Goal: Task Accomplishment & Management: Complete application form

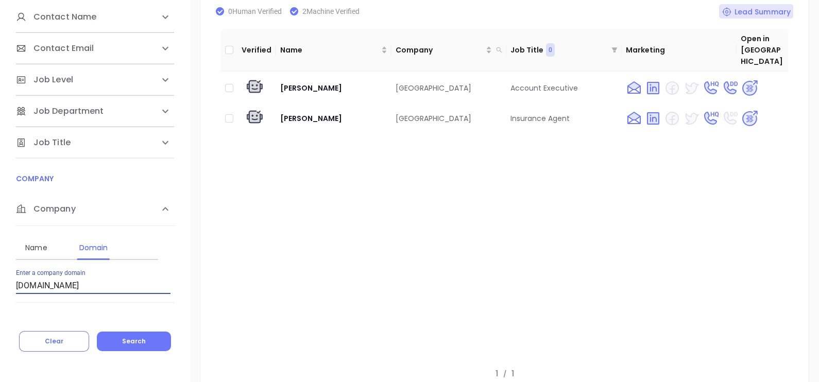
scroll to position [128, 0]
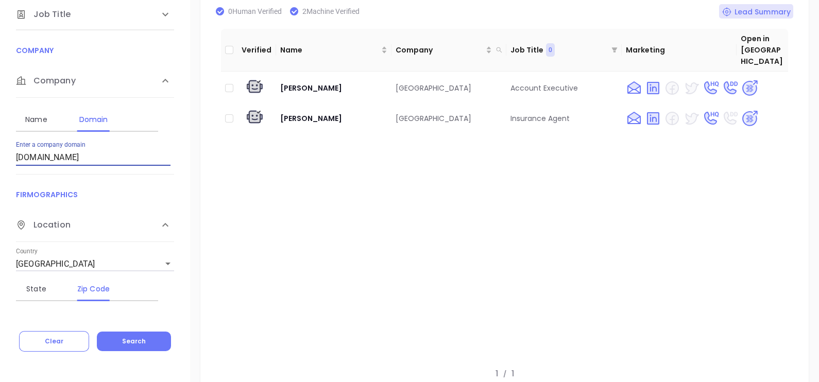
click at [9, 182] on div "Contact Name First Name Last Name Contact Email Work or Personal Email Job Leve…" at bounding box center [95, 156] width 190 height 324
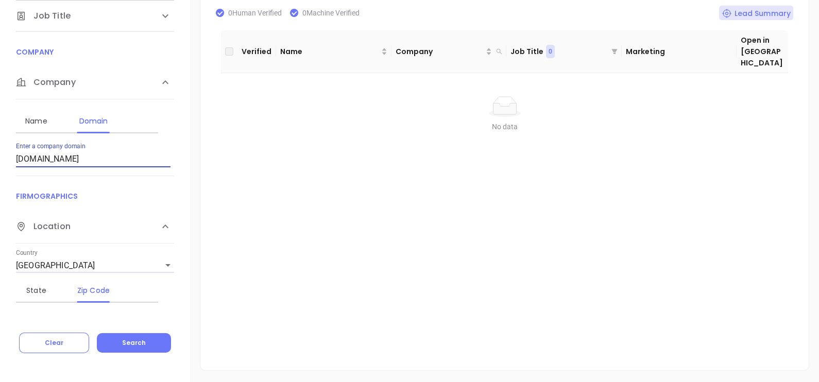
scroll to position [191, 0]
type input "[DOMAIN_NAME]"
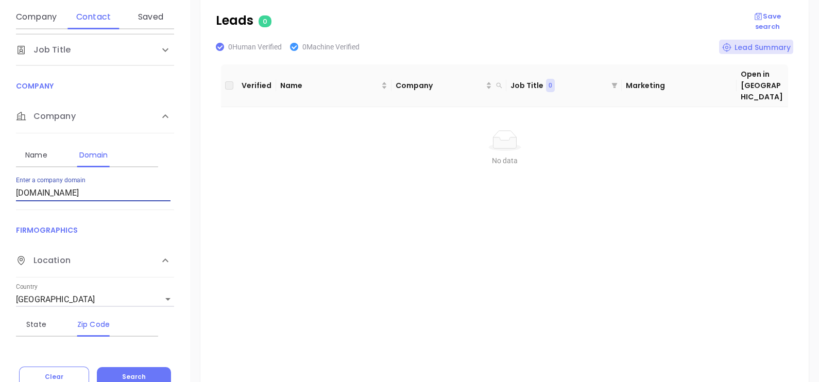
scroll to position [0, 0]
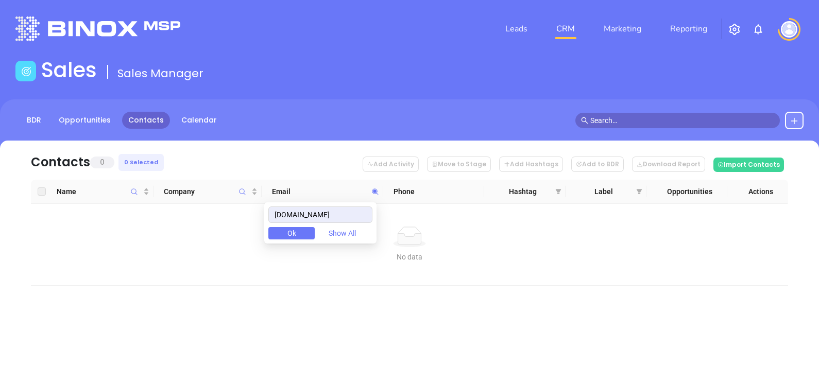
drag, startPoint x: 356, startPoint y: 212, endPoint x: 227, endPoint y: 245, distance: 133.4
click at [227, 245] on body "Leads CRM Marketing Reporting Financial Leads Leads Sales Sales Manager BDR Opp…" at bounding box center [409, 191] width 819 height 382
click at [800, 112] on button at bounding box center [794, 121] width 19 height 18
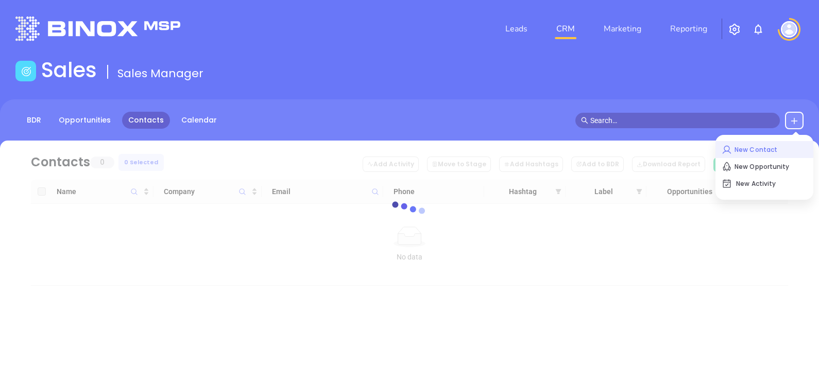
click at [734, 144] on p "New Contact" at bounding box center [764, 150] width 85 height 16
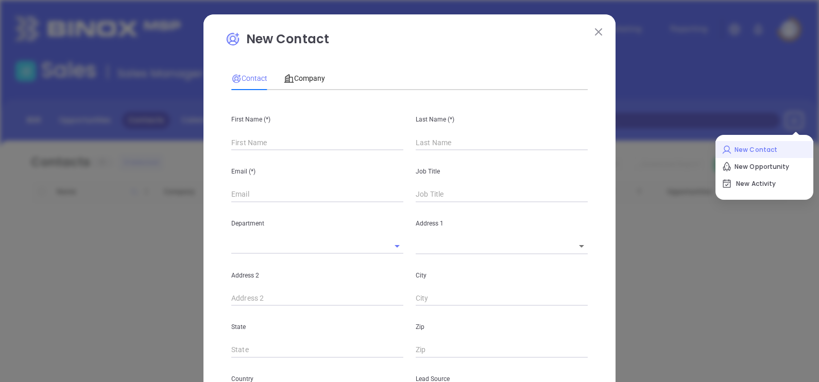
type input "Fourth Phone Call"
type input "1"
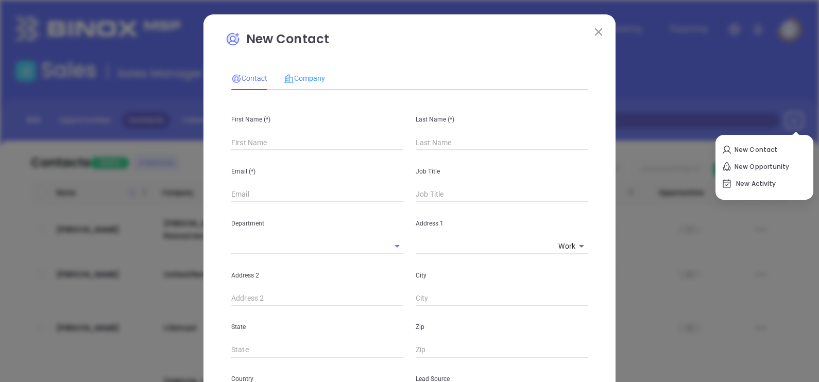
click at [290, 90] on div "Contact Company First Name (*) Last Name (*) Email (*) Job Title Department Add…" at bounding box center [409, 365] width 356 height 608
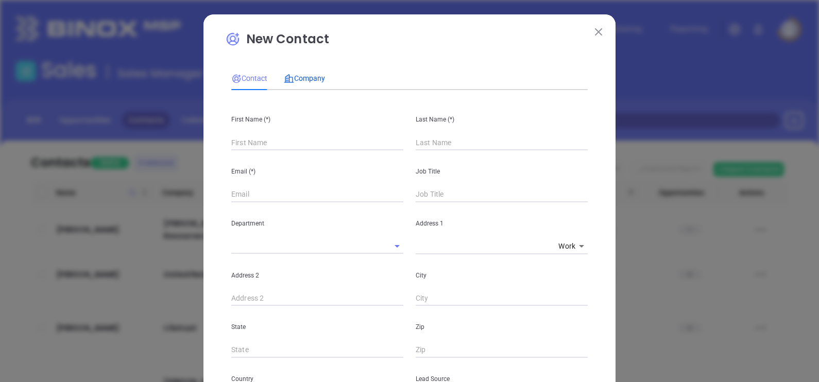
click at [298, 78] on span "Company" at bounding box center [304, 78] width 41 height 8
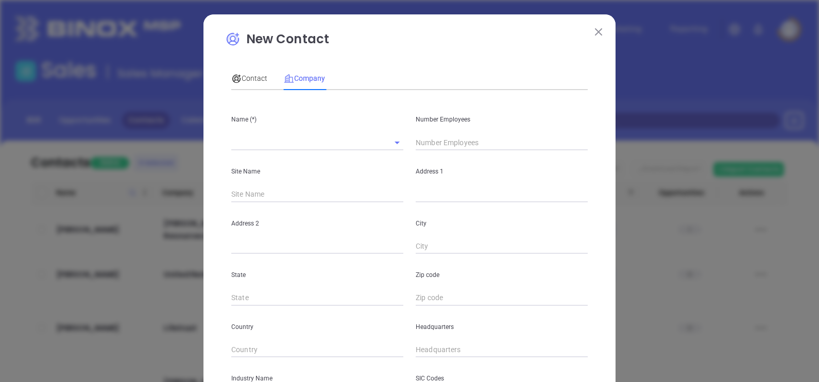
click at [315, 134] on div at bounding box center [317, 141] width 172 height 17
click at [306, 142] on input "text" at bounding box center [302, 142] width 143 height 15
paste input "Ricky Credille Insurance"
click at [231, 144] on input "Ricky Credille Insurance" at bounding box center [302, 142] width 143 height 15
type input "Ricky Credille Insurance"
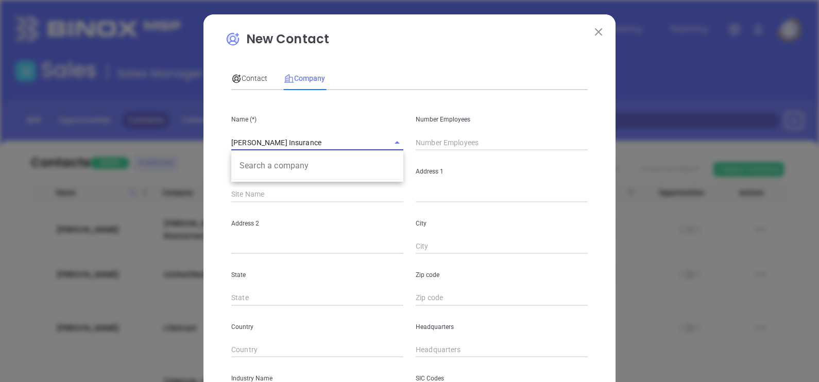
click at [440, 131] on div "Number Employees" at bounding box center [501, 124] width 184 height 52
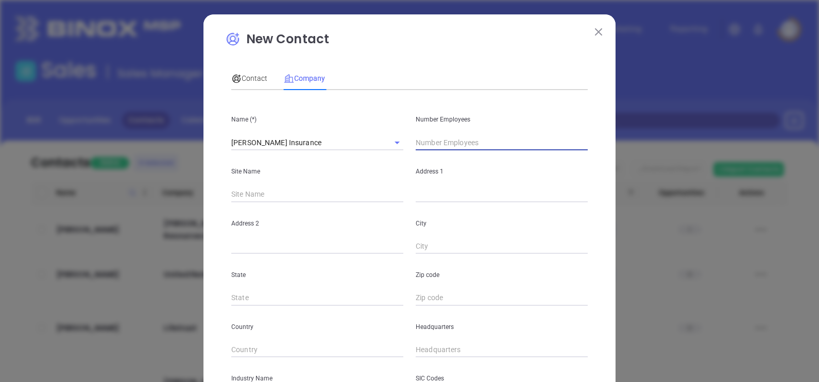
click at [444, 141] on input "text" at bounding box center [502, 142] width 172 height 15
type input "9"
click at [442, 191] on input "text" at bounding box center [502, 194] width 172 height 15
paste input "361 A 2nd Street Belmont, MS 38827"
drag, startPoint x: 510, startPoint y: 197, endPoint x: 531, endPoint y: 198, distance: 21.6
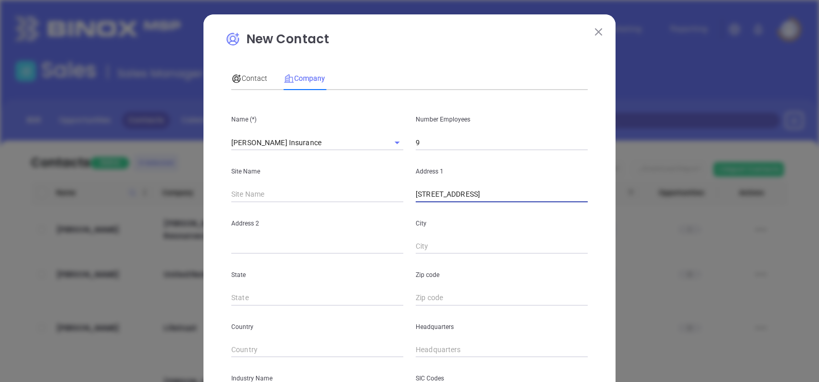
click at [531, 198] on input "361 A 2nd Street Belmont, MS 38827" at bounding box center [502, 194] width 172 height 15
type input "361 A 2nd Street Belmont, MS 38827"
click at [442, 299] on input "text" at bounding box center [502, 297] width 172 height 15
paste input "38827"
type input "38827"
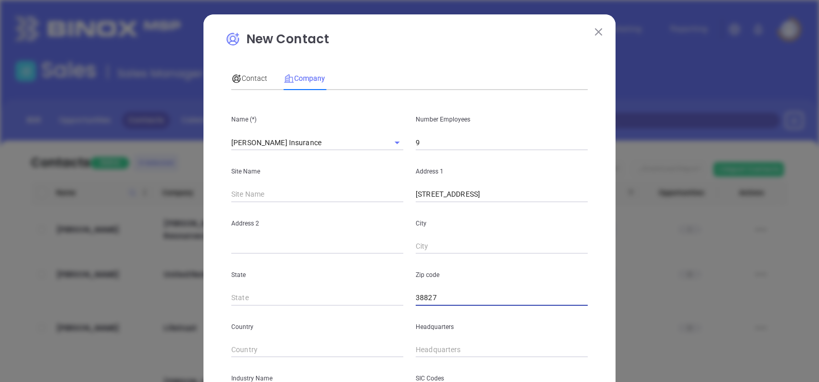
click at [306, 299] on input "text" at bounding box center [317, 297] width 172 height 15
type input "MS"
click at [477, 200] on input "361 A 2nd Street Belmont, MS 38827" at bounding box center [502, 194] width 172 height 15
drag, startPoint x: 468, startPoint y: 198, endPoint x: 493, endPoint y: 202, distance: 25.6
click at [493, 202] on div "Name (*) Ricky Credille Insurance Number Employees 9 Site Name Address 1 361 A …" at bounding box center [409, 305] width 356 height 415
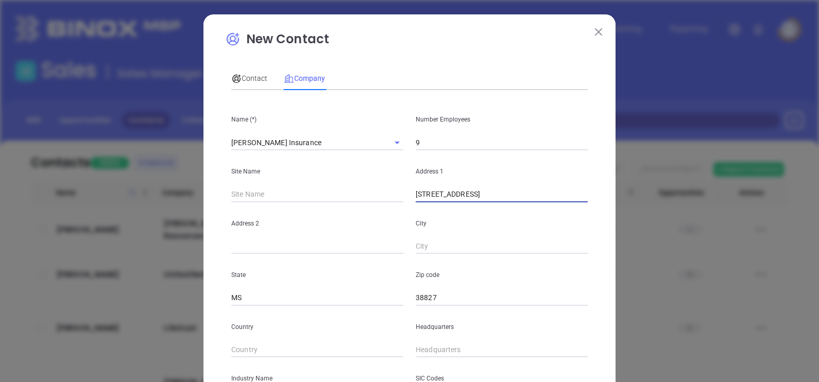
click at [438, 239] on input "text" at bounding box center [502, 246] width 172 height 15
paste input "Belmont"
type input "Belmont"
drag, startPoint x: 469, startPoint y: 196, endPoint x: 579, endPoint y: 200, distance: 110.3
click at [579, 200] on input "361 A 2nd Street Belmont, MS 38827" at bounding box center [502, 194] width 172 height 15
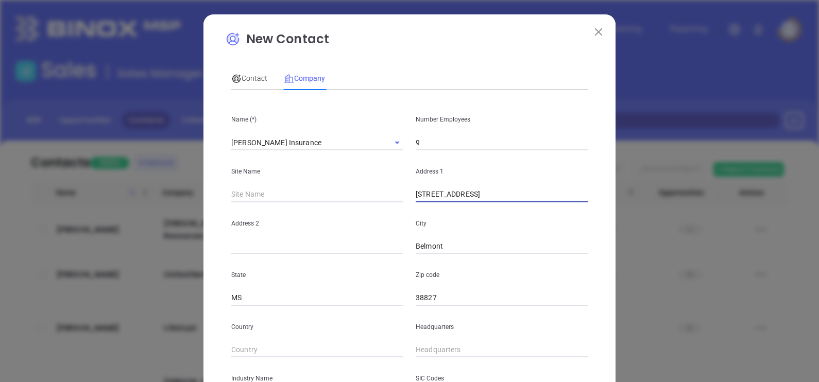
paste input "877-756-9005"
type input "361 A 2nd Street"
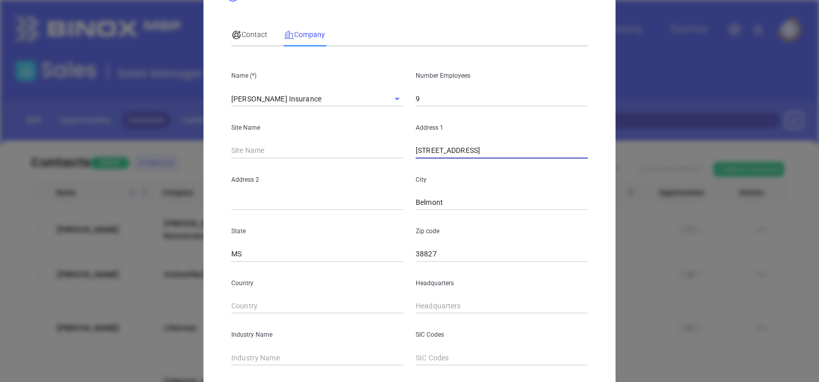
scroll to position [64, 0]
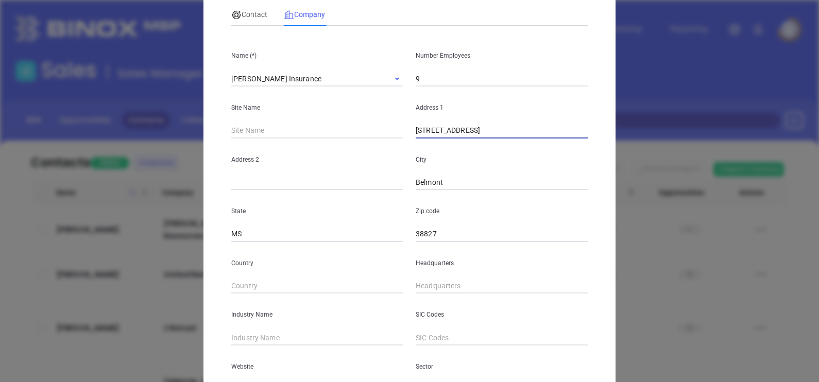
click at [428, 292] on input "text" at bounding box center [502, 286] width 172 height 15
paste input "877) 756-9005"
type input "(877) 756-9005"
click at [269, 327] on div "Industry Name" at bounding box center [317, 320] width 184 height 52
click at [260, 337] on input "text" at bounding box center [317, 337] width 172 height 15
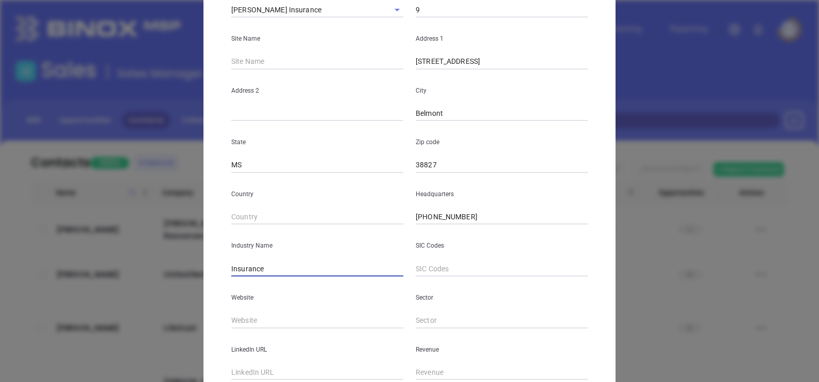
scroll to position [193, 0]
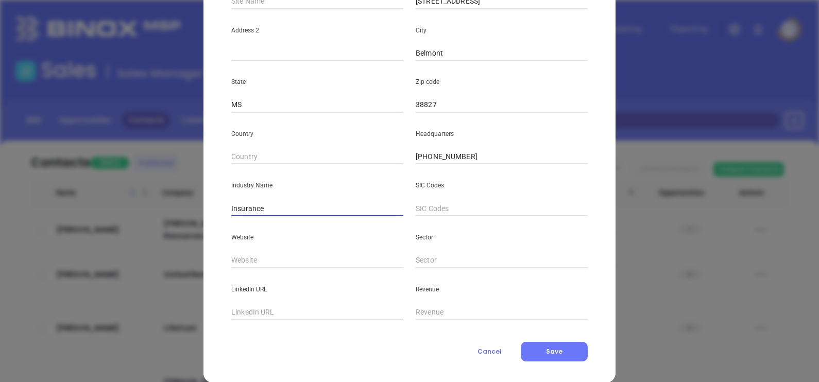
type input "Insurance"
click at [247, 264] on input "text" at bounding box center [317, 260] width 172 height 15
paste input "https://credilleinsurance.com/"
type input "https://credilleinsurance.com/"
click at [280, 319] on input "text" at bounding box center [317, 312] width 172 height 15
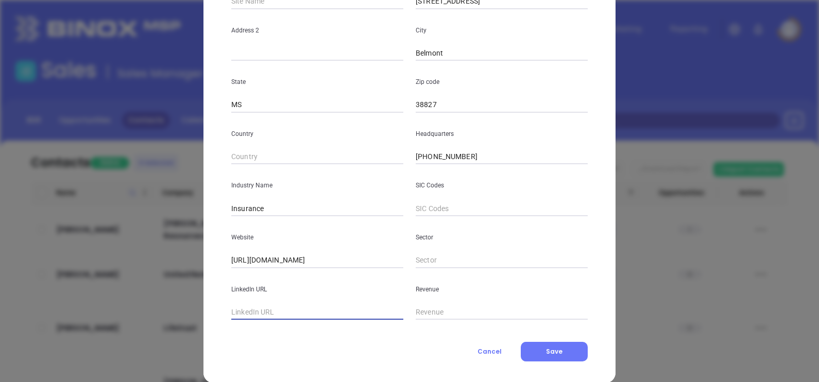
paste input "https://www.linkedin.com/company/rickycredilleinsurance/"
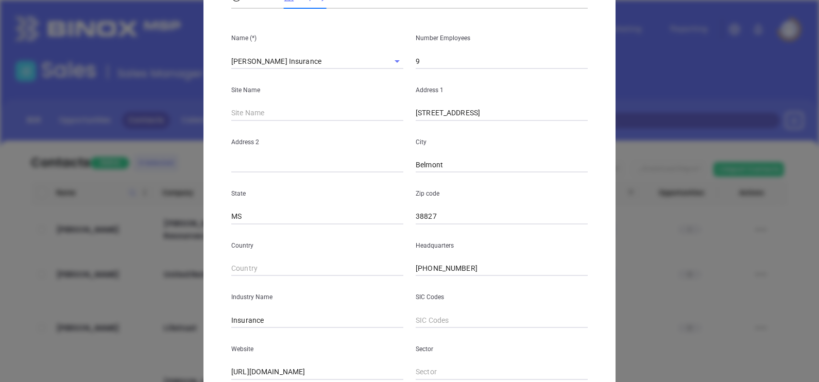
scroll to position [64, 0]
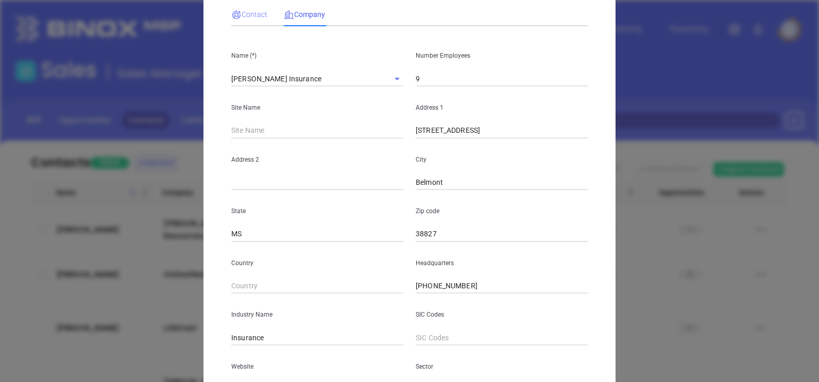
type input "https://www.linkedin.com/company/rickycredilleinsurance/"
click at [239, 15] on span "Contact" at bounding box center [249, 14] width 36 height 8
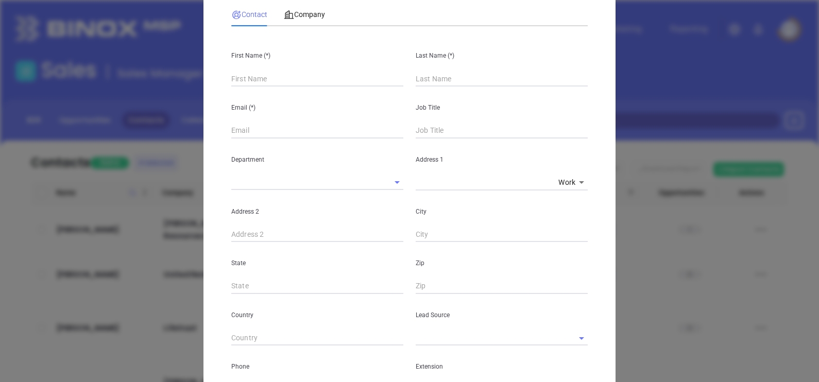
click at [296, 79] on input "text" at bounding box center [317, 78] width 172 height 15
paste input "Jeff Credille"
drag, startPoint x: 243, startPoint y: 77, endPoint x: 312, endPoint y: 80, distance: 69.1
click at [311, 80] on input "Jeff Credille" at bounding box center [317, 78] width 172 height 15
type input "Jeff Credille"
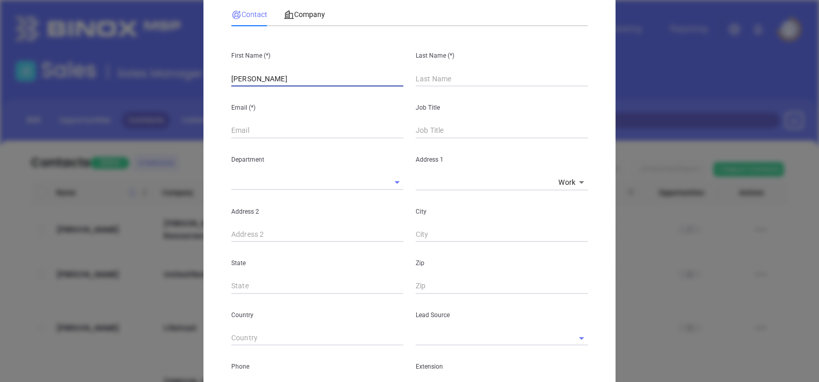
click at [433, 83] on input "text" at bounding box center [502, 78] width 172 height 15
paste input "Credille"
type input "Credille"
drag, startPoint x: 279, startPoint y: 78, endPoint x: 238, endPoint y: 95, distance: 43.4
click at [238, 95] on div "First Name (*) Jeff Credille Last Name (*) Credille Email (*) Job Title Departm…" at bounding box center [409, 320] width 356 height 570
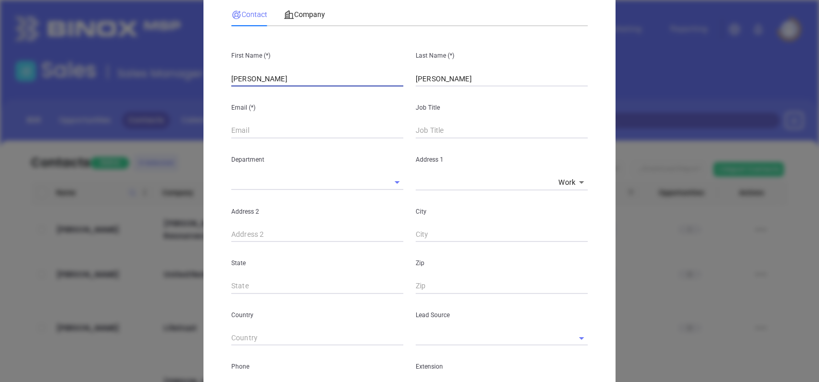
type input "Jeff"
click at [230, 141] on div "Department" at bounding box center [317, 165] width 184 height 52
click at [234, 135] on input "text" at bounding box center [317, 130] width 172 height 15
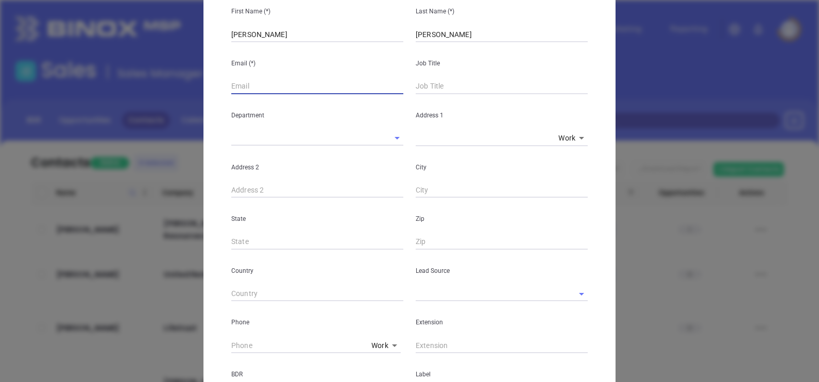
scroll to position [128, 0]
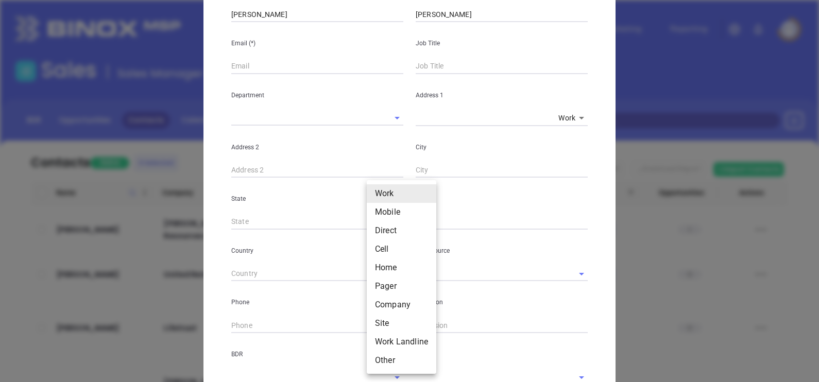
click at [387, 322] on body "Leads CRM Marketing Reporting Financial Leads Leads Sales Sales Manager BDR Opp…" at bounding box center [409, 191] width 819 height 382
drag, startPoint x: 391, startPoint y: 322, endPoint x: 357, endPoint y: 324, distance: 34.6
click at [389, 322] on li "Site" at bounding box center [402, 323] width 70 height 19
type input "11"
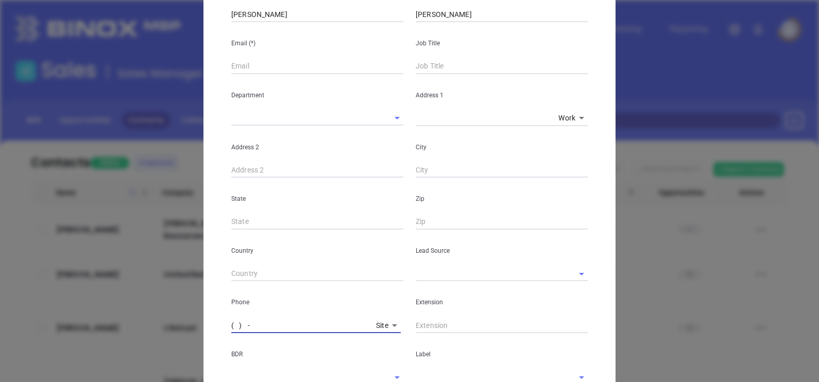
click at [231, 330] on input "( ) -" at bounding box center [301, 325] width 141 height 15
paste input "662) 454-9800"
type input "(662) 454-9800"
click at [251, 77] on div "Department" at bounding box center [317, 100] width 184 height 52
click at [251, 61] on input "text" at bounding box center [317, 66] width 172 height 15
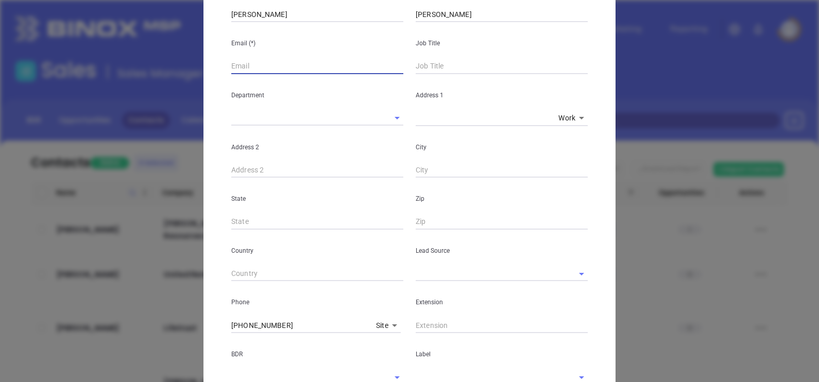
paste input "jeff@credilleinsurance.com"
type input "jeff@credilleinsurance.com"
click at [435, 68] on input "text" at bounding box center [502, 66] width 172 height 15
type input "Vic"
drag, startPoint x: 424, startPoint y: 69, endPoint x: 399, endPoint y: 77, distance: 27.0
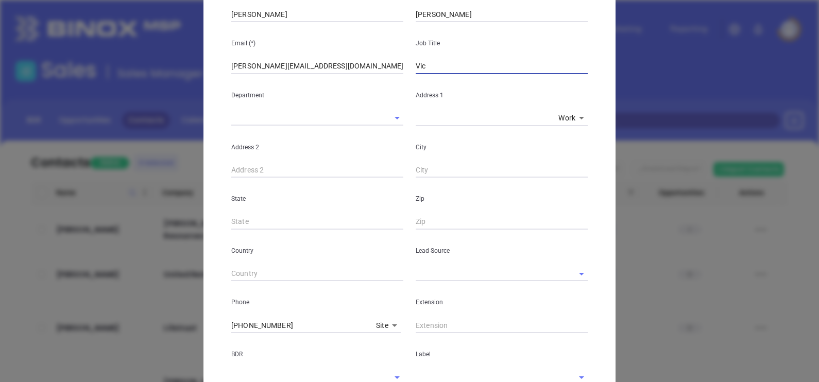
click at [399, 77] on div "First Name (*) Jeff Last Name (*) Credille Email (*) jeff@credilleinsurance.com…" at bounding box center [409, 255] width 356 height 570
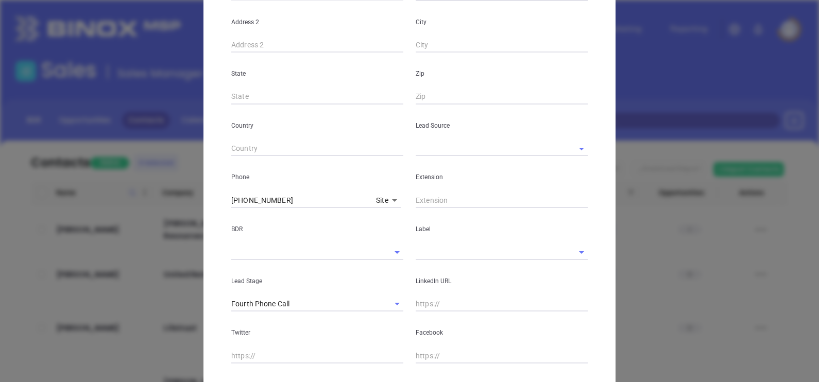
scroll to position [257, 0]
type input "Agent"
click at [416, 146] on input "text" at bounding box center [487, 145] width 143 height 15
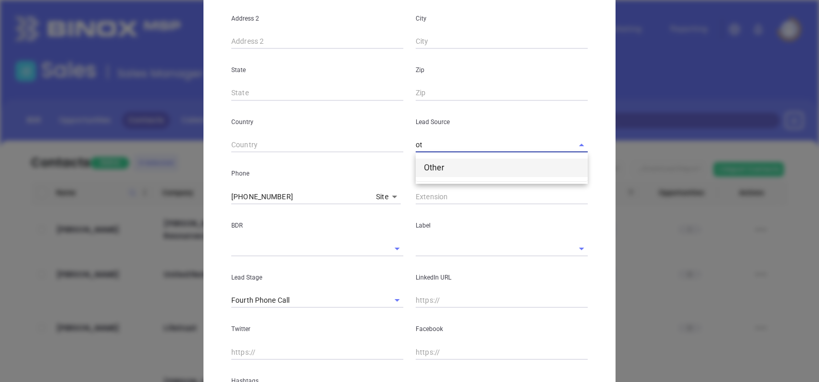
click at [442, 165] on li "Other" at bounding box center [502, 168] width 172 height 19
type input "Other"
click at [456, 301] on input "text" at bounding box center [502, 300] width 172 height 15
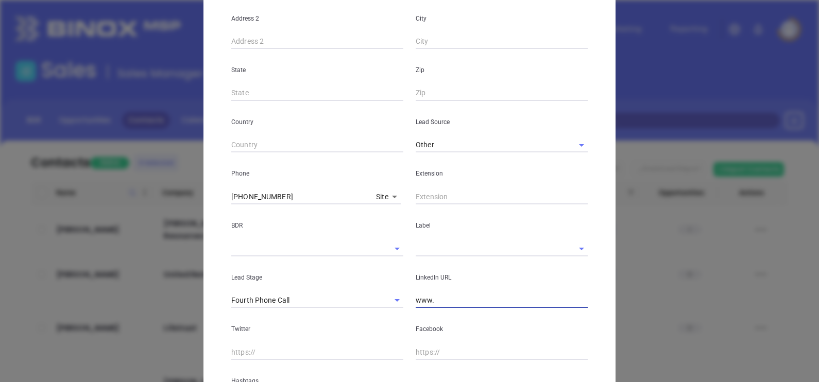
paste input "linkedin.com/in/jeffcredille"
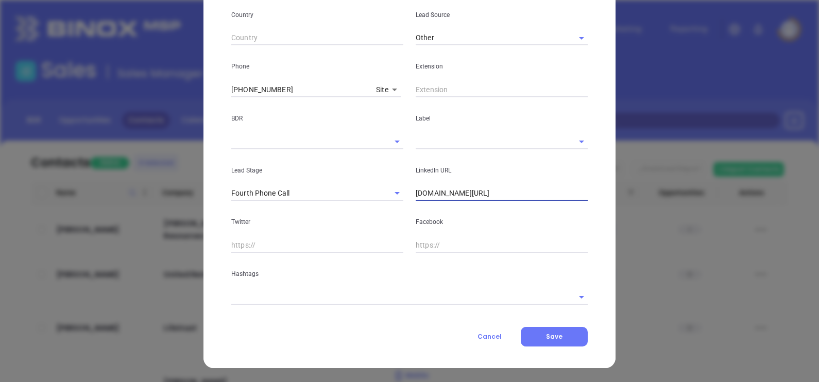
type input "www.linkedin.com/in/jeffcredille"
click at [319, 305] on div "Contact Company First Name (*) Jeff Last Name (*) Credille Email (*) jeff@credi…" at bounding box center [409, 21] width 356 height 649
click at [311, 293] on input "text" at bounding box center [395, 296] width 328 height 15
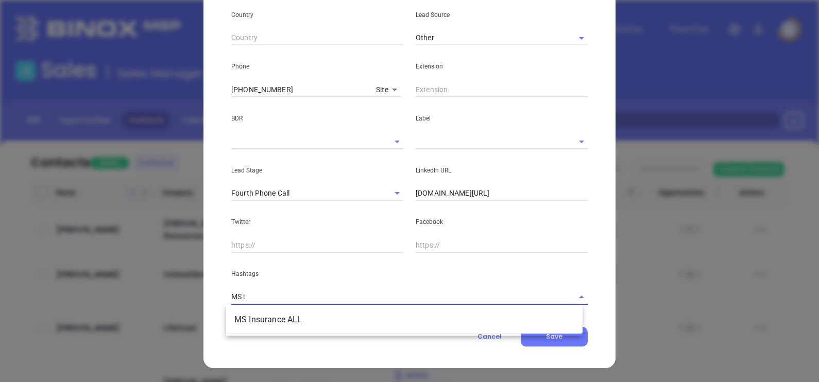
type input "MS in"
click at [306, 320] on li "MS Insurance ALL" at bounding box center [404, 320] width 356 height 19
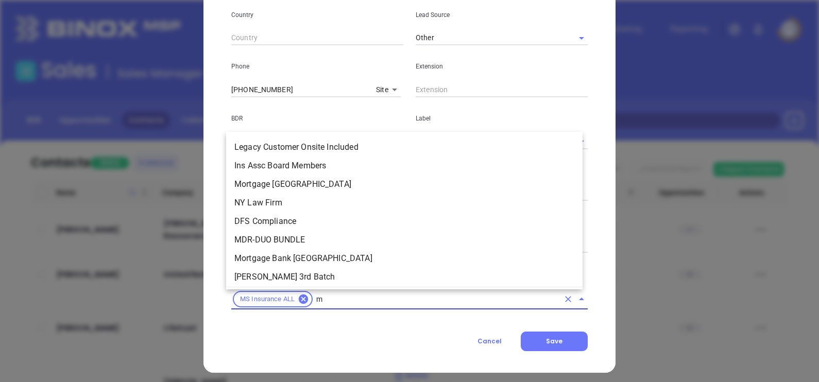
type input "ms"
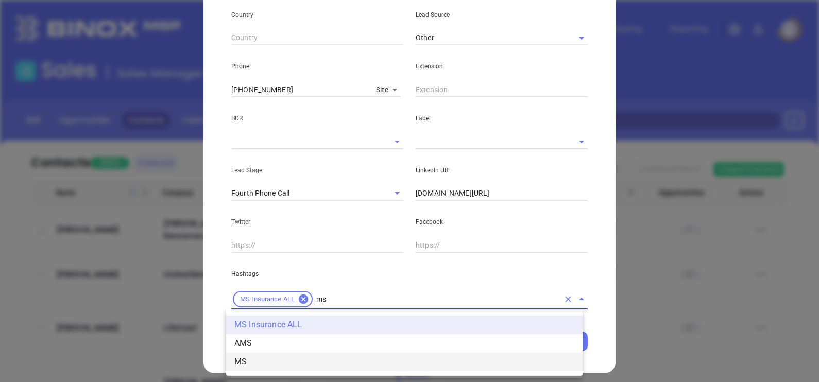
click at [272, 358] on li "MS" at bounding box center [404, 362] width 356 height 19
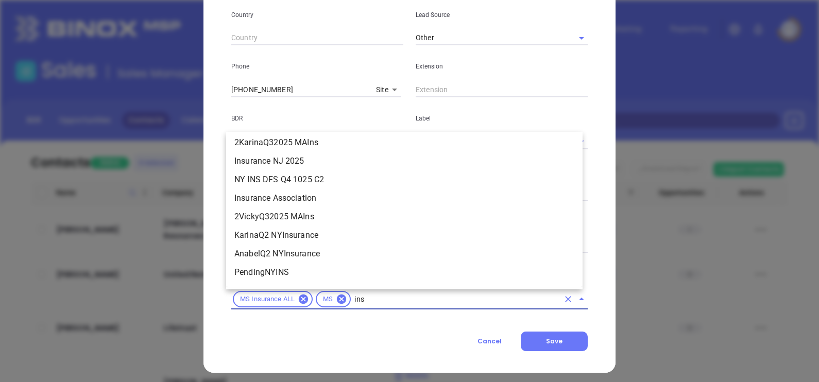
scroll to position [525, 0]
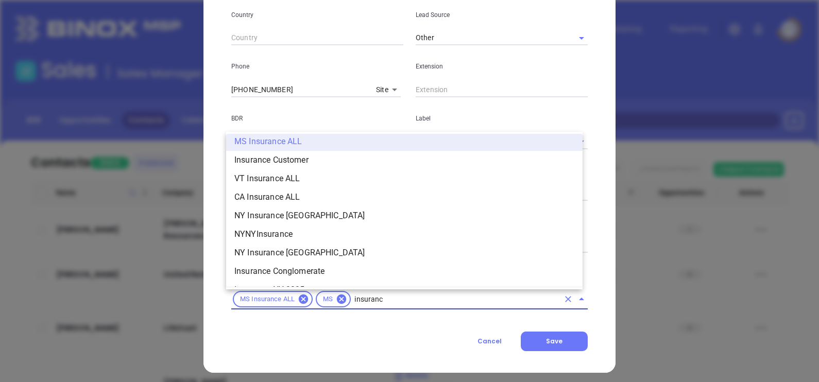
type input "insurance"
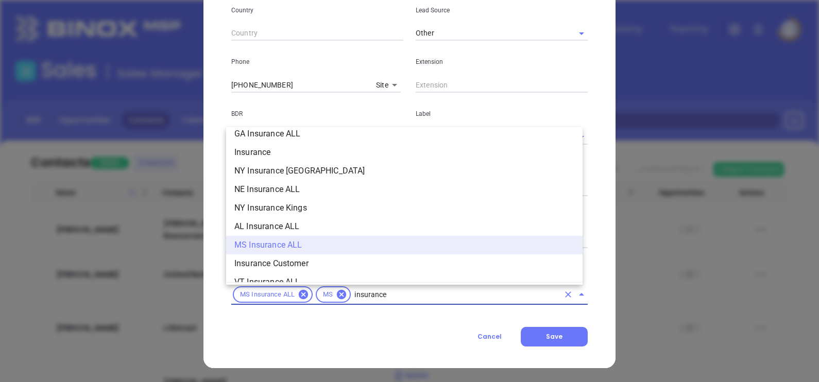
scroll to position [352, 0]
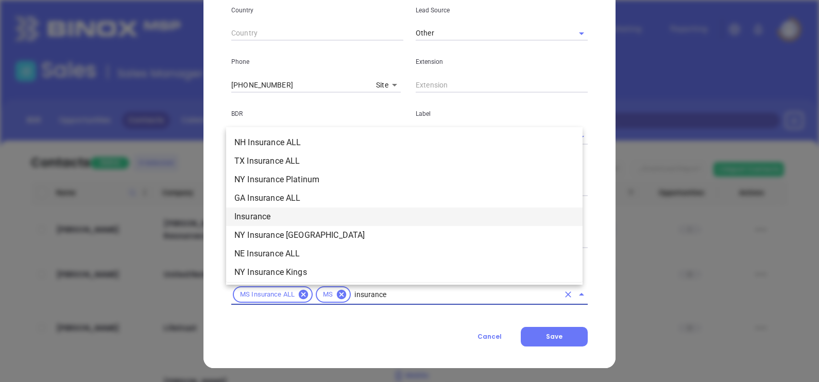
click at [263, 217] on li "Insurance" at bounding box center [404, 217] width 356 height 19
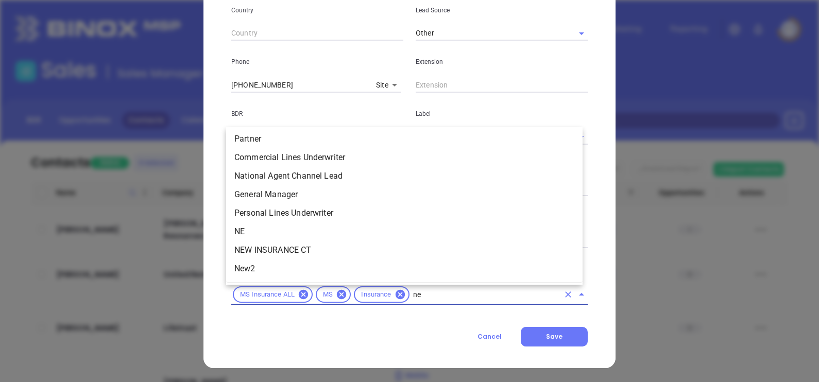
scroll to position [0, 0]
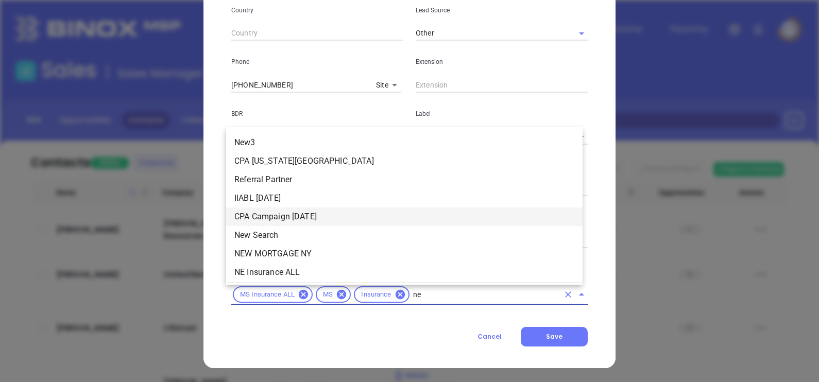
type input "new"
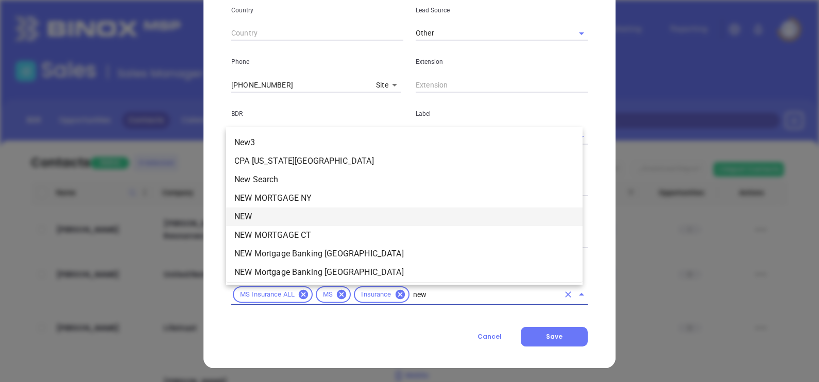
click at [263, 218] on li "NEW" at bounding box center [404, 217] width 356 height 19
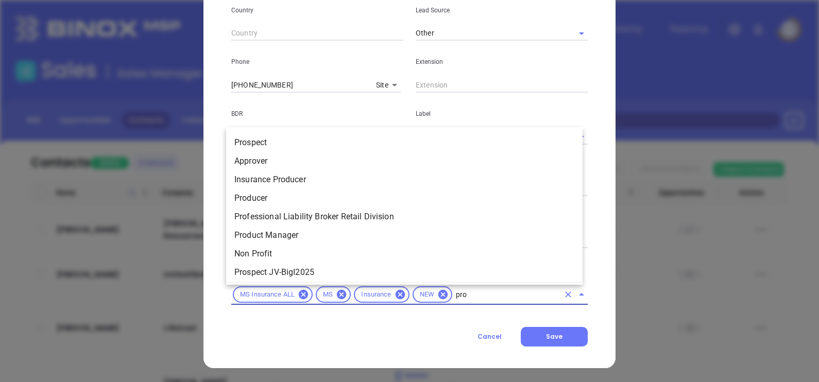
type input "pros"
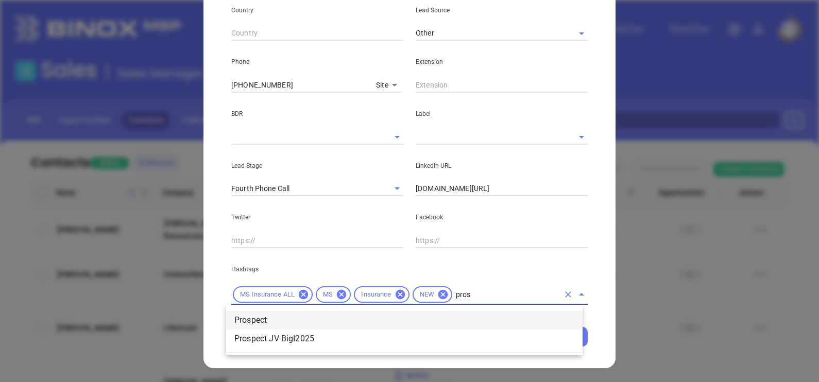
click at [257, 314] on li "Prospect" at bounding box center [404, 320] width 356 height 19
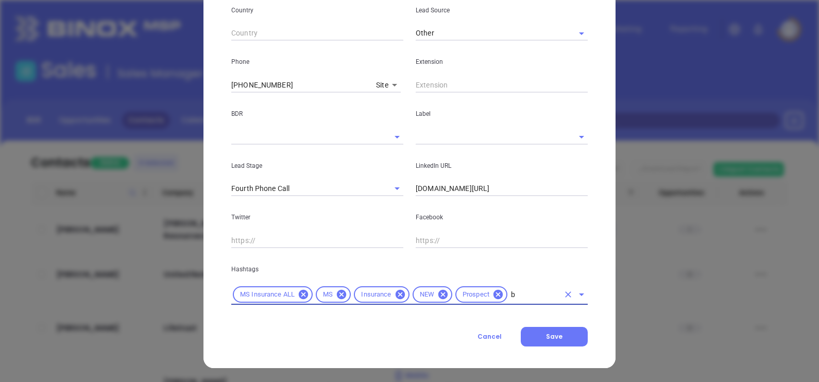
type input "br"
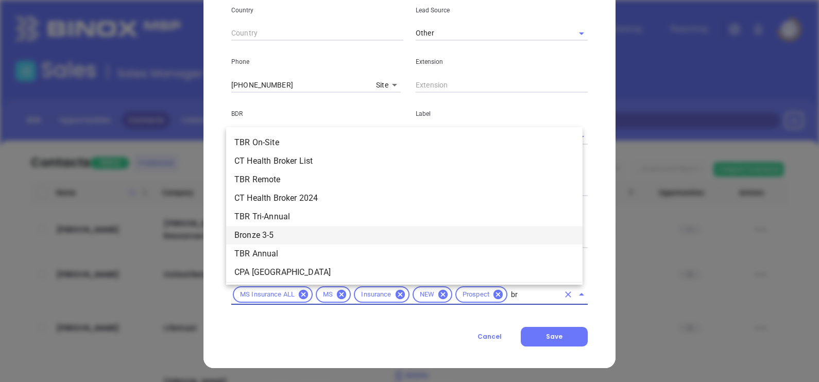
click at [281, 232] on li "Bronze 3-5" at bounding box center [404, 235] width 356 height 19
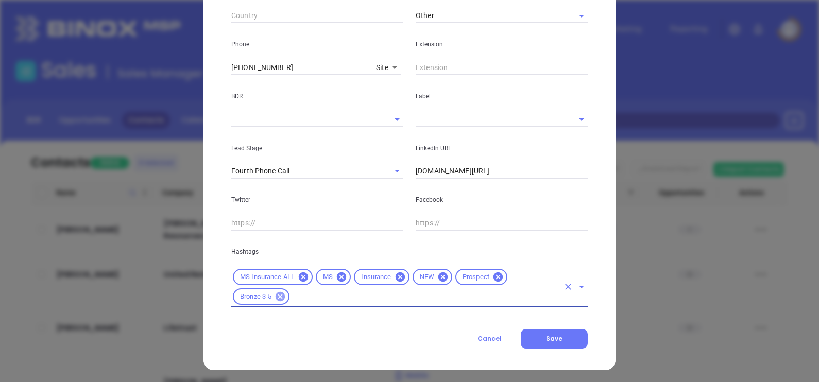
click at [275, 295] on icon at bounding box center [280, 296] width 11 height 11
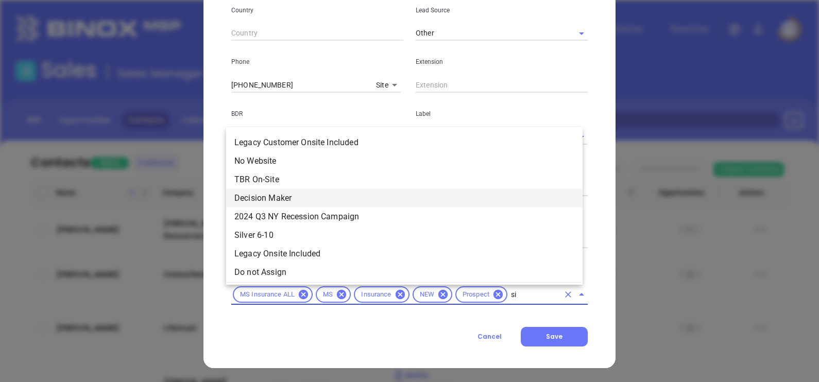
type input "sil"
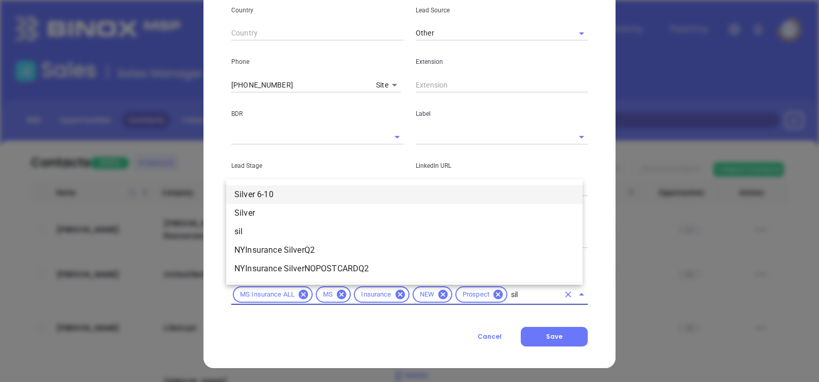
click at [273, 195] on li "Silver 6-10" at bounding box center [404, 194] width 356 height 19
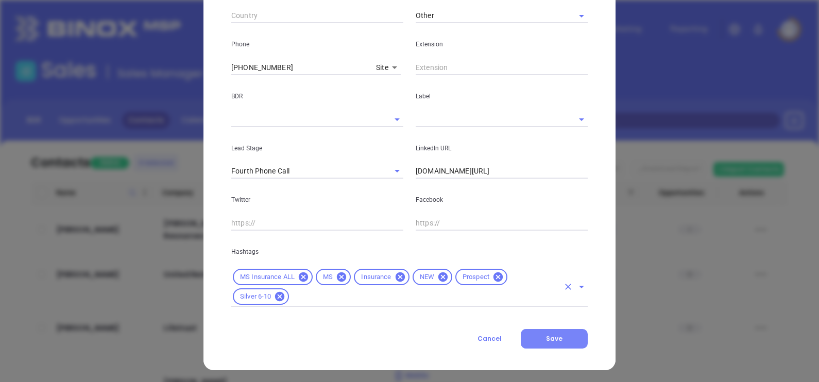
click at [538, 333] on button "Save" at bounding box center [554, 339] width 67 height 20
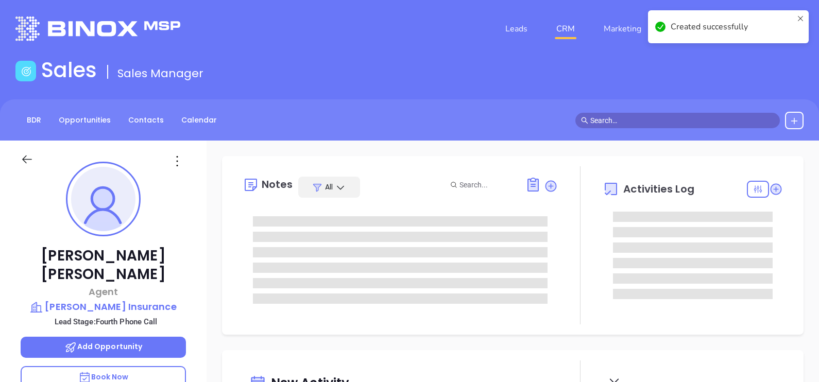
type input "10/14/2025"
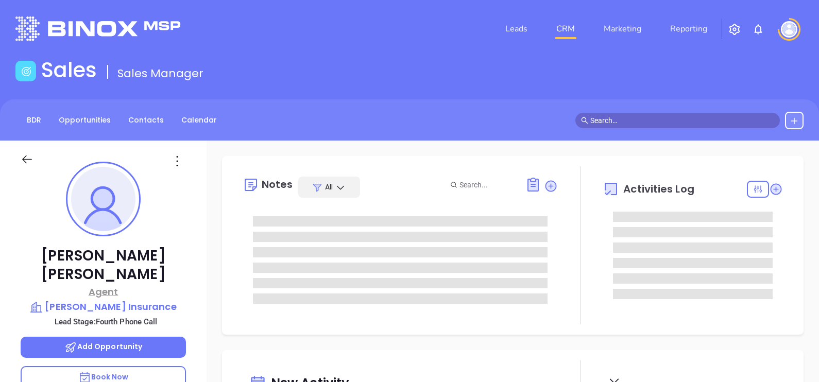
type input "Gissela Vargas"
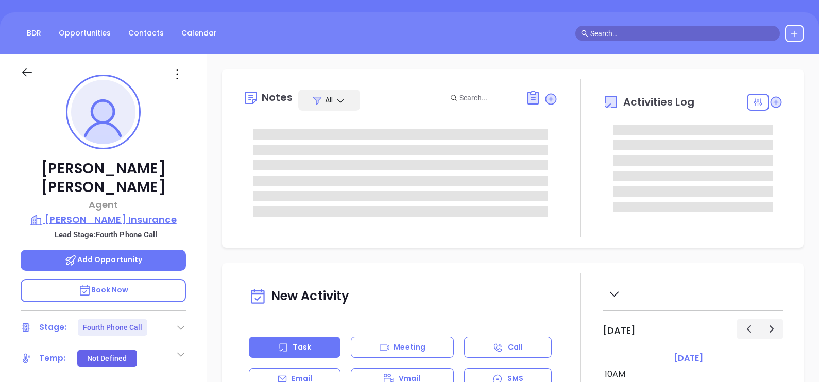
scroll to position [128, 0]
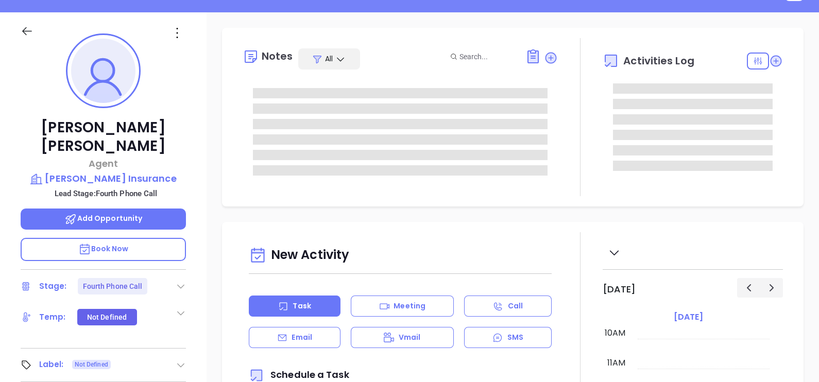
click at [176, 281] on icon at bounding box center [181, 286] width 10 height 10
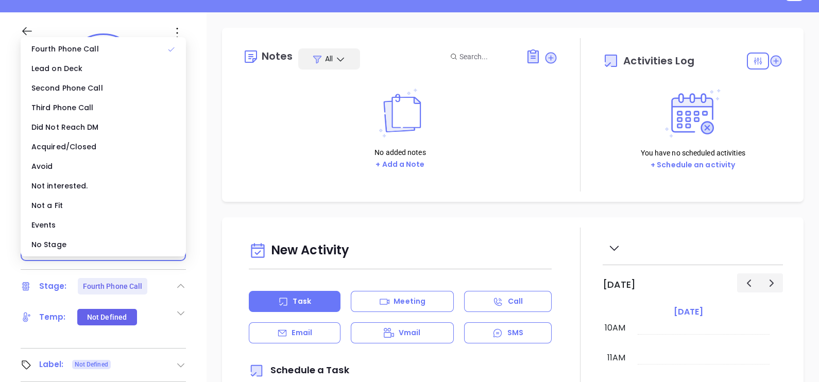
click at [82, 245] on div "No Stage" at bounding box center [103, 245] width 161 height 20
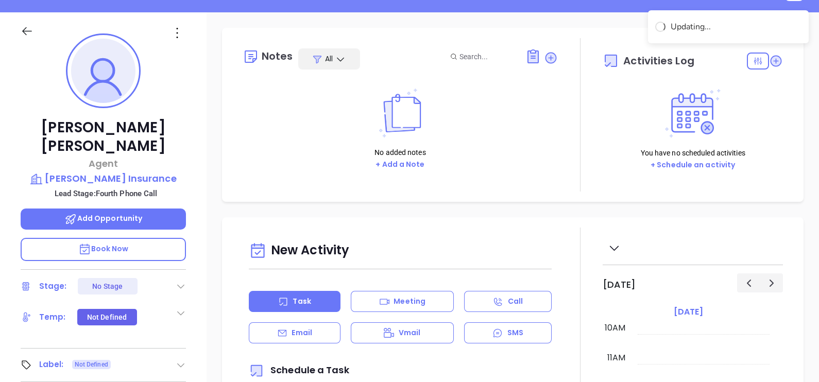
click at [180, 360] on icon at bounding box center [181, 365] width 10 height 10
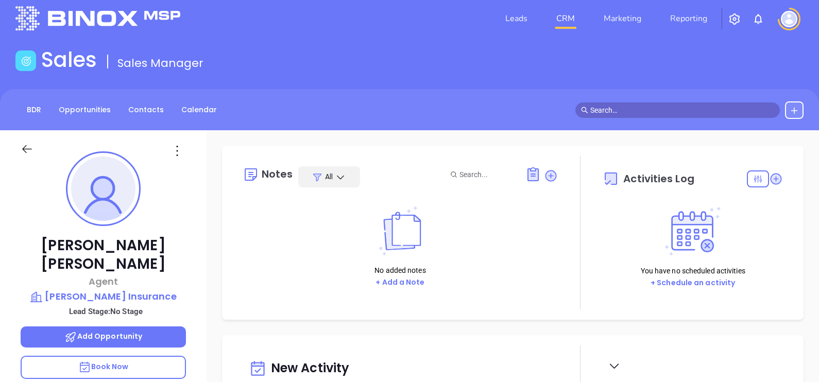
scroll to position [0, 0]
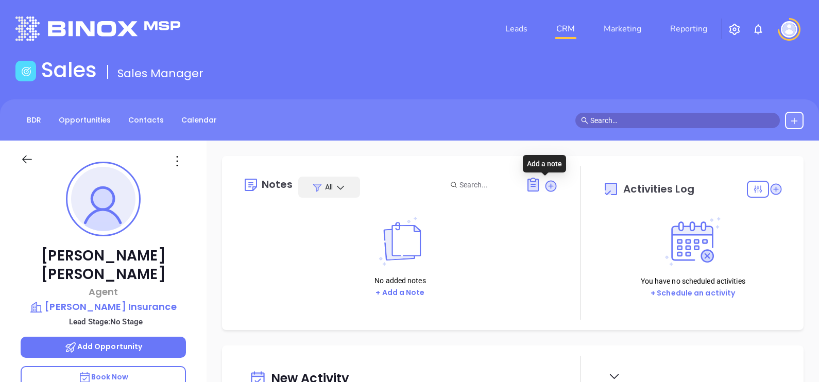
click at [544, 190] on icon at bounding box center [551, 186] width 14 height 14
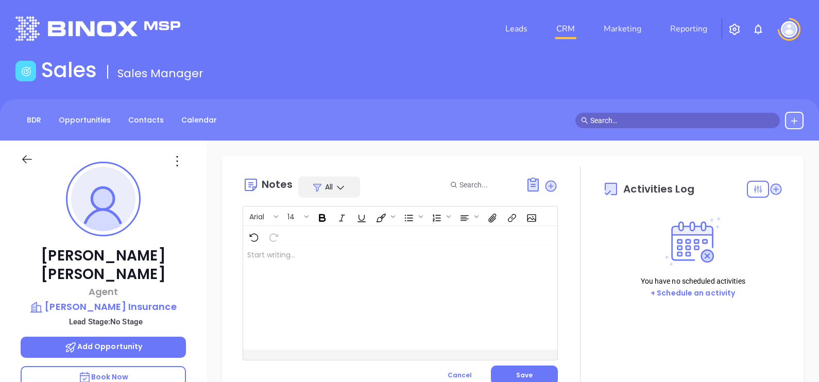
click at [356, 270] on div at bounding box center [389, 298] width 292 height 104
click at [255, 262] on div at bounding box center [389, 298] width 292 height 104
click at [508, 373] on button "Save" at bounding box center [524, 376] width 67 height 20
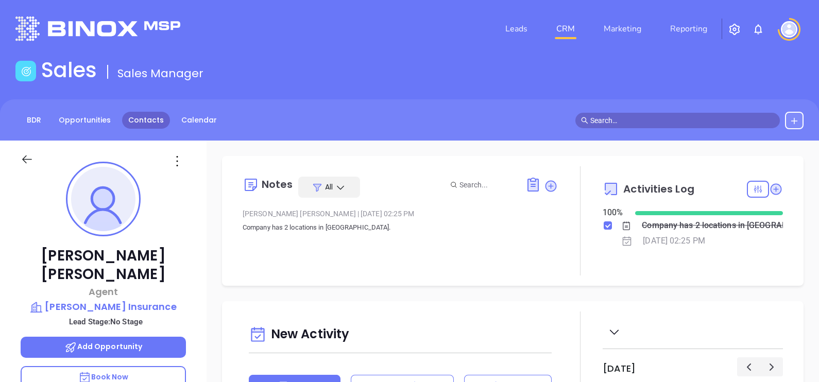
click at [151, 121] on link "Contacts" at bounding box center [146, 120] width 48 height 17
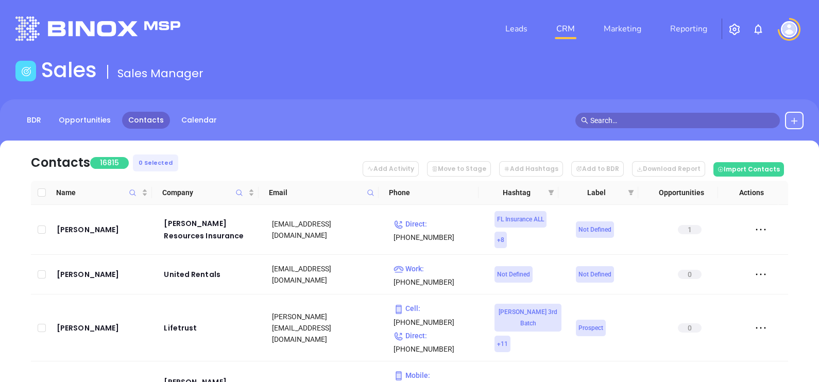
click at [366, 192] on span at bounding box center [371, 192] width 12 height 15
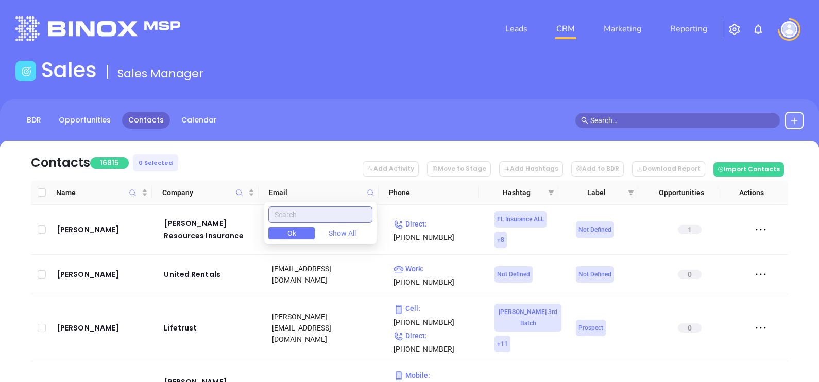
paste input "tristateinsagency.com"
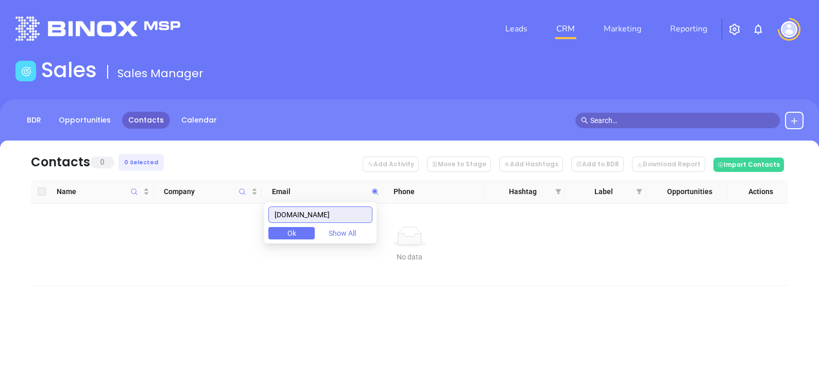
type input "tristateinsagency.com"
drag, startPoint x: 331, startPoint y: 223, endPoint x: 258, endPoint y: 237, distance: 74.4
click at [258, 237] on body "Leads CRM Marketing Reporting Financial Leads Leads Sales Sales Manager BDR Opp…" at bounding box center [409, 191] width 819 height 382
paste input "[DOMAIN_NAME]"
type input "[DOMAIN_NAME]"
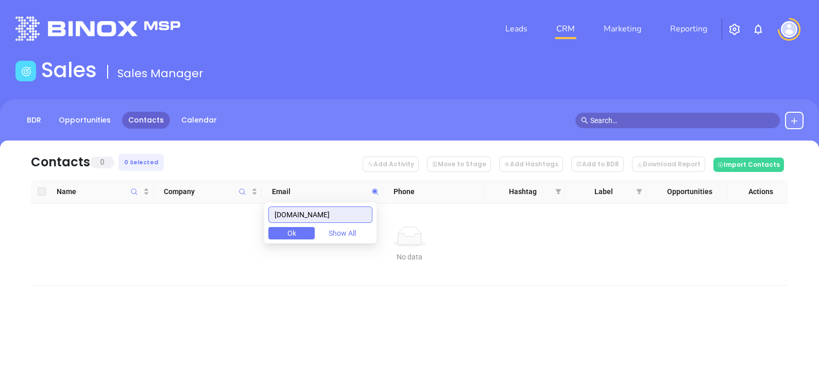
drag, startPoint x: 357, startPoint y: 219, endPoint x: 153, endPoint y: 245, distance: 205.5
click at [158, 244] on body "Leads CRM Marketing Reporting Financial Leads Leads Sales Sales Manager BDR Opp…" at bounding box center [409, 191] width 819 height 382
paste input "flminsurance.com"
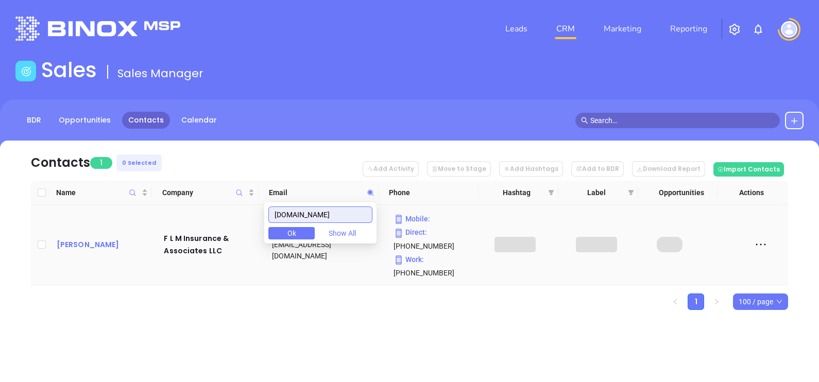
type input "flminsurance.com"
click at [92, 238] on div "Debra Littleton" at bounding box center [103, 244] width 93 height 12
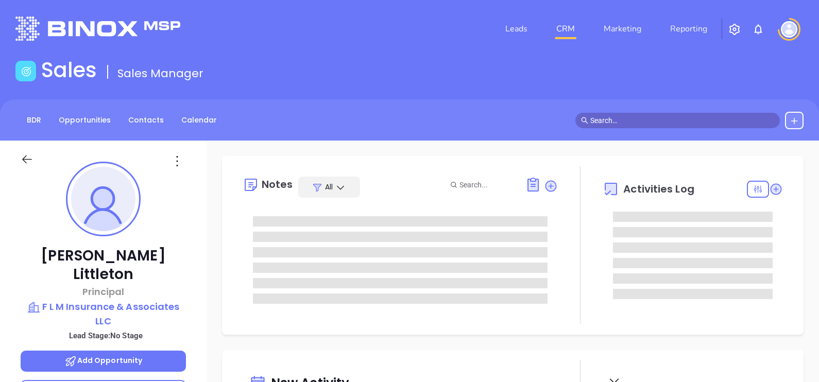
type input "10/14/2025"
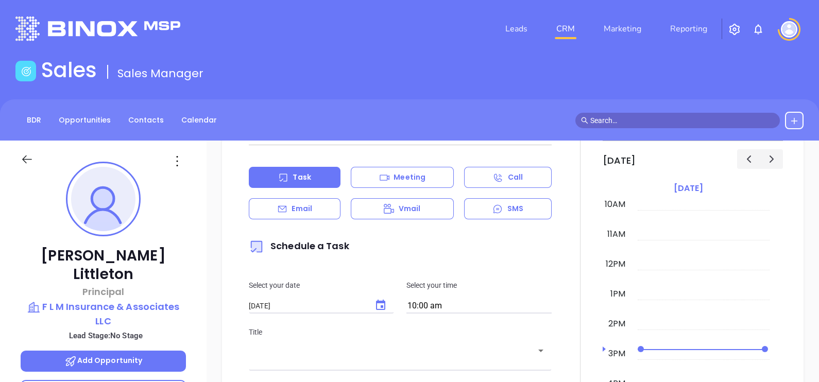
scroll to position [514, 0]
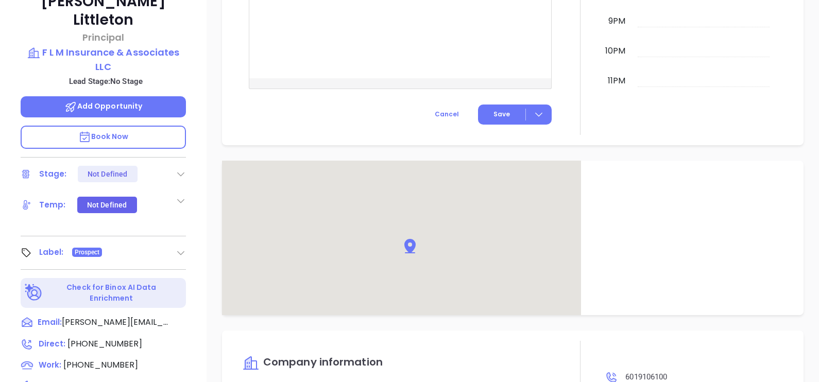
type input "Gissela Vargas"
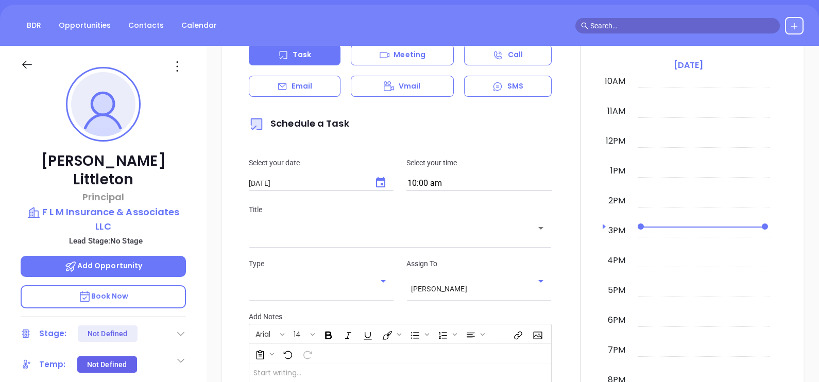
scroll to position [93, 0]
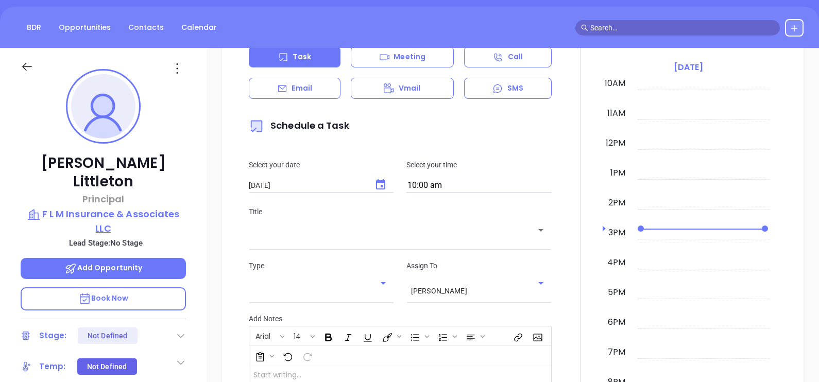
click at [136, 207] on p "F L M Insurance & Associates LLC" at bounding box center [103, 221] width 165 height 28
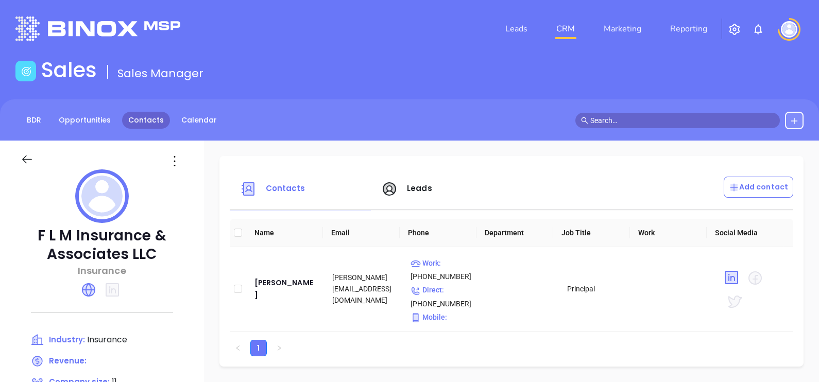
click at [131, 124] on link "Contacts" at bounding box center [146, 120] width 48 height 17
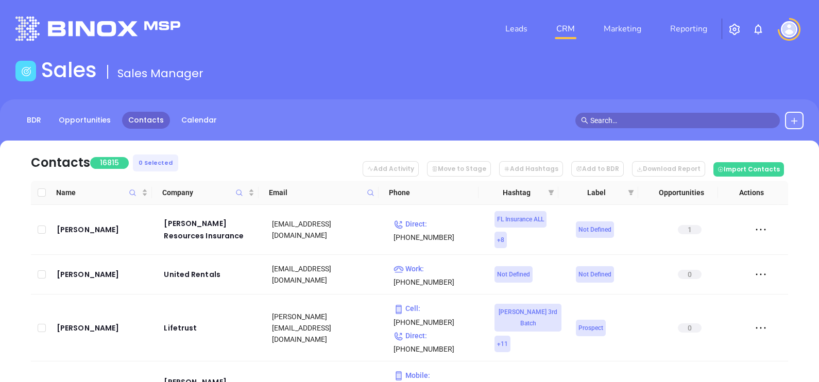
click at [369, 191] on icon at bounding box center [371, 193] width 8 height 8
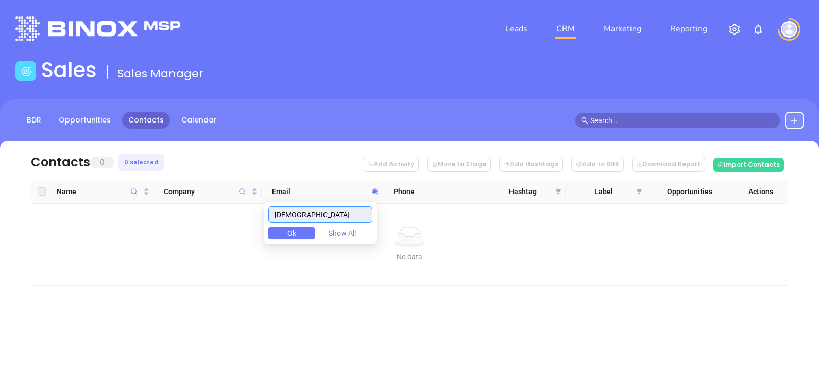
click at [282, 218] on input "[DEMOGRAPHIC_DATA]" at bounding box center [320, 215] width 104 height 16
drag, startPoint x: 343, startPoint y: 219, endPoint x: 220, endPoint y: 237, distance: 124.4
click at [296, 231] on div "americaninsco.com Ok Show All" at bounding box center [320, 222] width 112 height 41
type input "[DEMOGRAPHIC_DATA]"
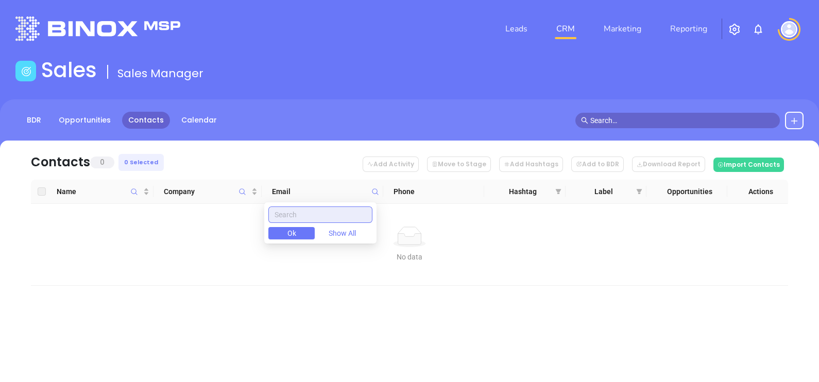
paste input "cookeins.com"
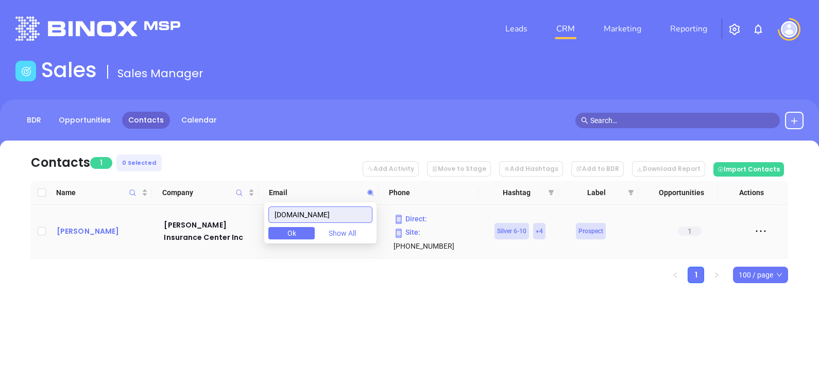
type input "cookeins.com"
click at [64, 239] on td "Thomas A Wooten" at bounding box center [103, 232] width 101 height 54
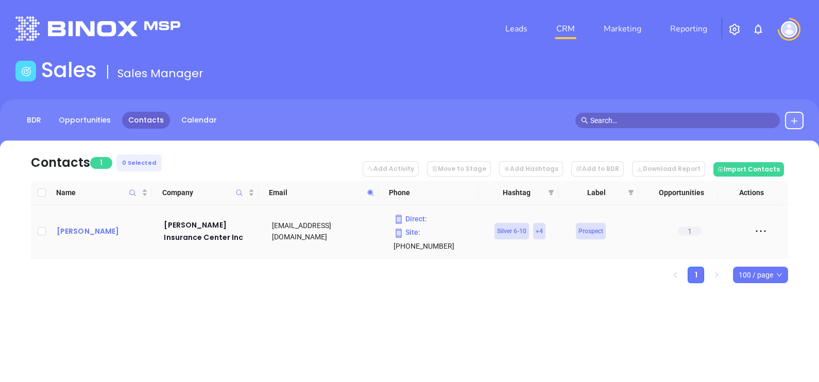
click at [73, 229] on div "Thomas A Wooten" at bounding box center [103, 231] width 93 height 12
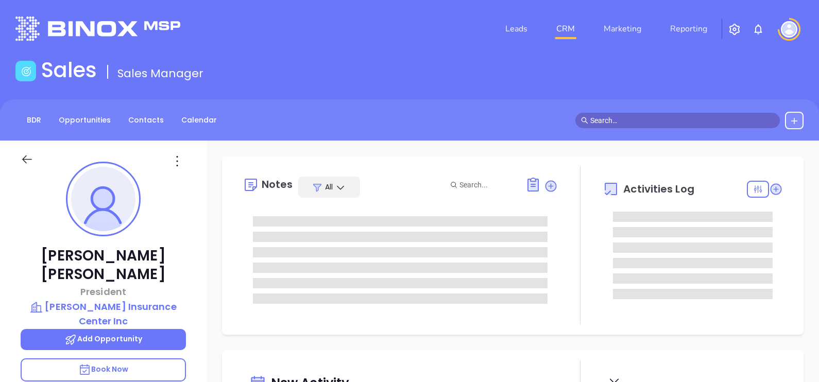
scroll to position [299, 0]
type input "[PERSON_NAME]"
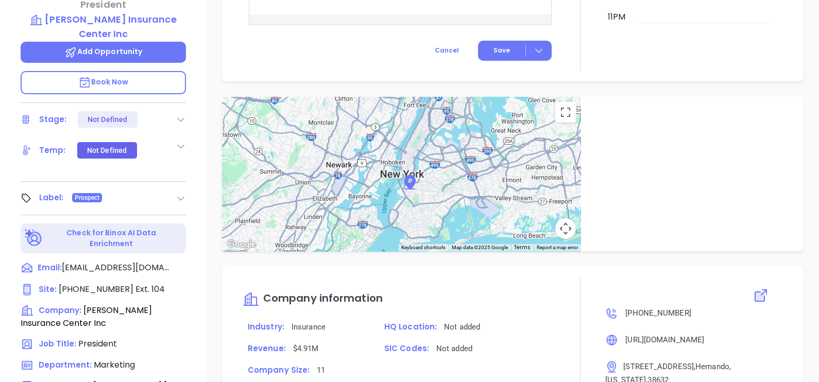
scroll to position [93, 0]
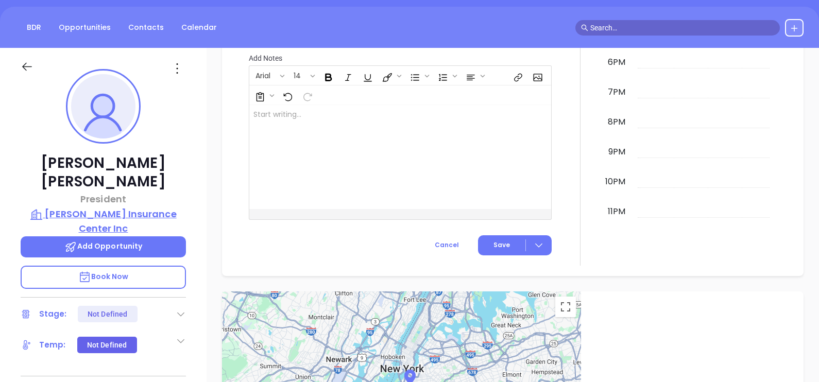
click at [124, 207] on p "Cooke Insurance Center Inc" at bounding box center [103, 221] width 165 height 28
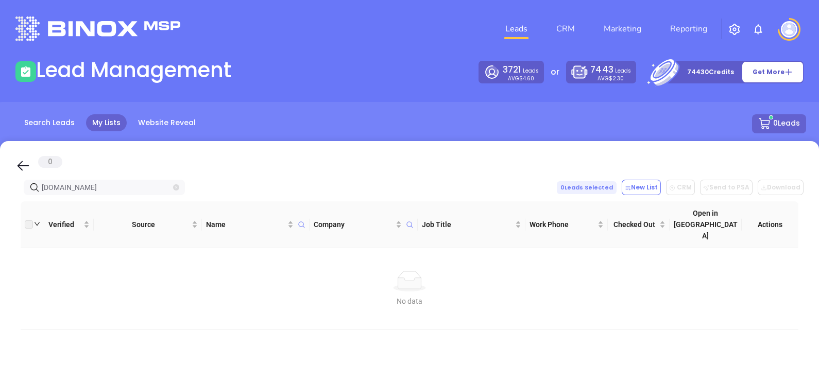
click at [175, 183] on span at bounding box center [176, 187] width 6 height 11
click at [176, 187] on icon "close-circle" at bounding box center [176, 187] width 6 height 6
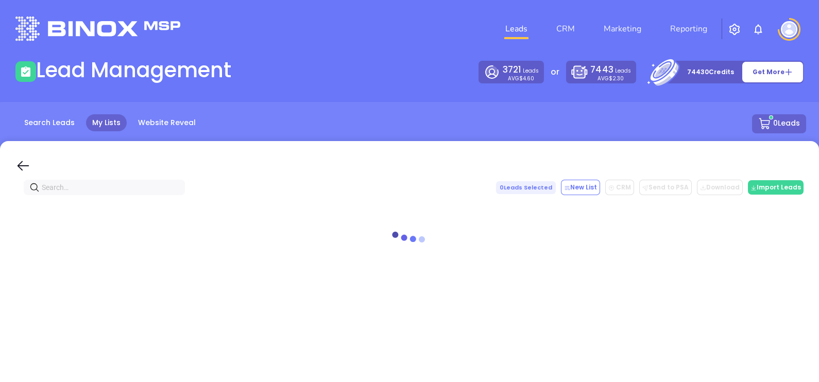
paste input "cookeins.com"
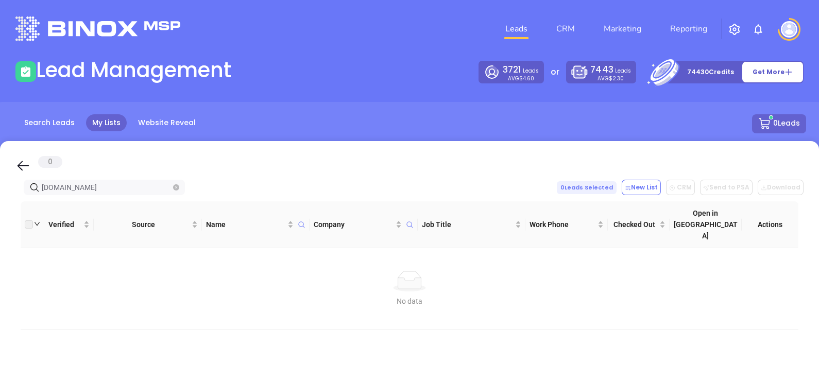
type input "cookeins.com"
click at [176, 183] on span at bounding box center [176, 187] width 6 height 11
click at [176, 186] on icon "close-circle" at bounding box center [176, 187] width 6 height 6
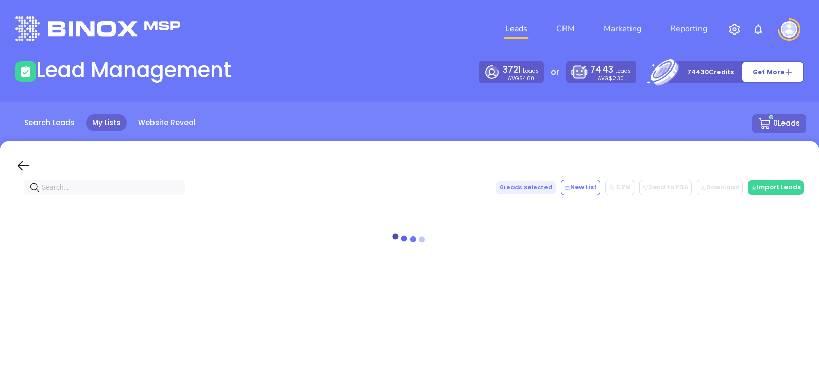
paste input "tristateinsagency.com"
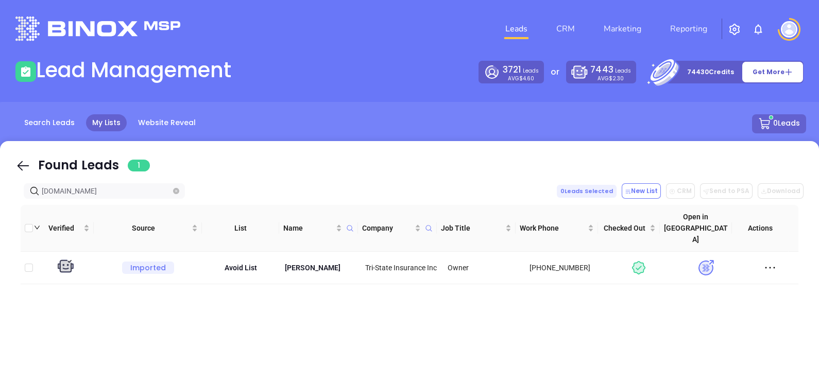
type input "tristateinsagency.com"
click at [177, 193] on div "Click to sort ascending" at bounding box center [148, 196] width 82 height 18
click at [176, 191] on icon "close-circle" at bounding box center [176, 191] width 6 height 6
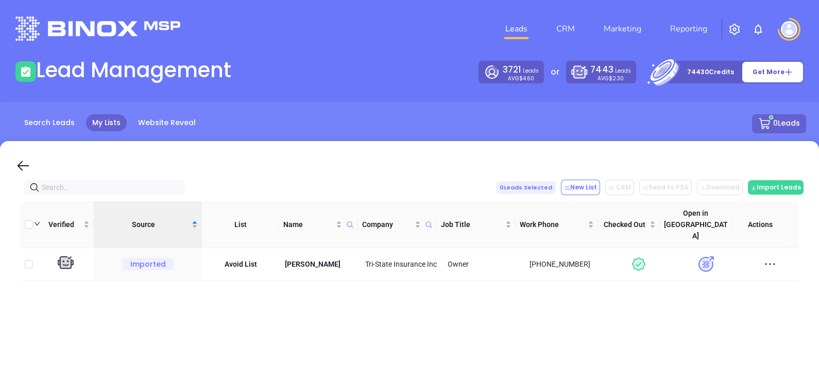
paste input "[DOMAIN_NAME]"
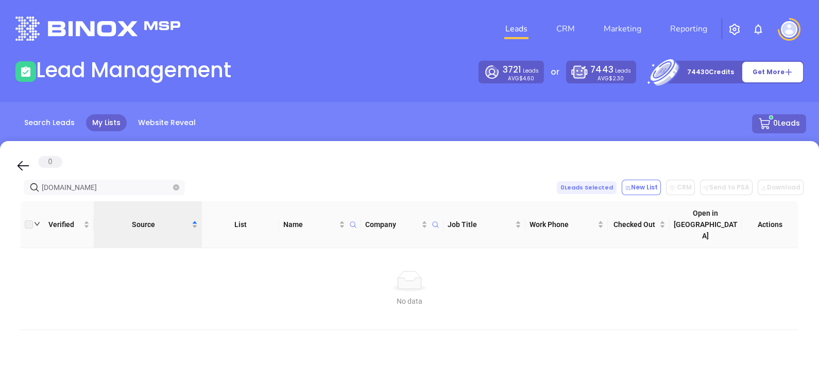
drag, startPoint x: 119, startPoint y: 186, endPoint x: 21, endPoint y: 209, distance: 100.4
click at [21, 209] on div "0 seabrookinsurance.com 0 Leads Selected New List CRM Send to PSA Download Down…" at bounding box center [409, 347] width 819 height 412
type input "[DOMAIN_NAME]"
click at [175, 187] on icon "close-circle" at bounding box center [176, 187] width 6 height 6
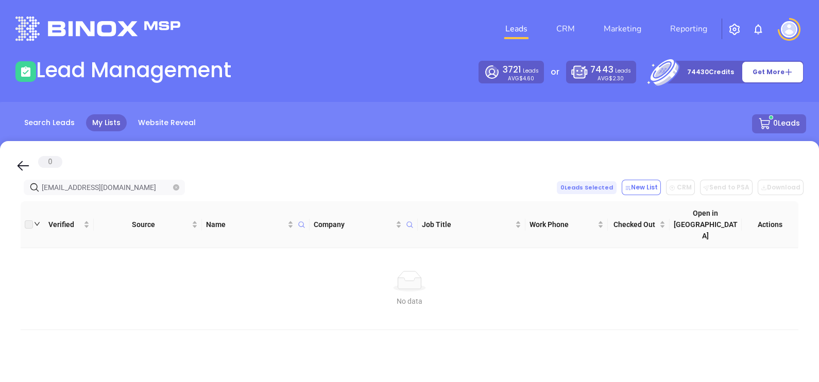
click at [69, 186] on input "[EMAIL_ADDRESS][DOMAIN_NAME]" at bounding box center [106, 187] width 129 height 11
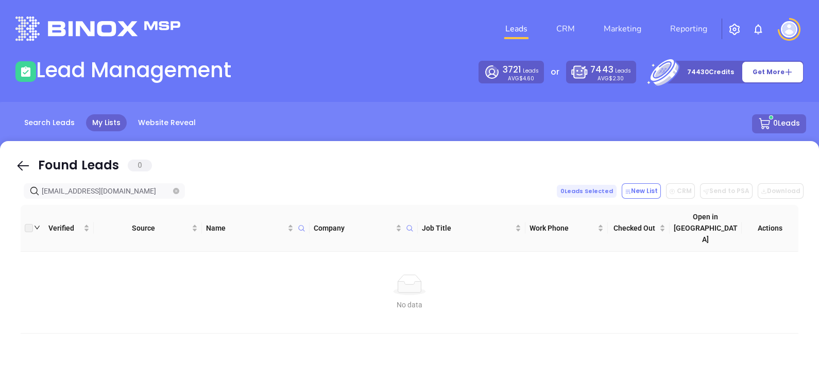
click at [68, 186] on input "[EMAIL_ADDRESS][DOMAIN_NAME]" at bounding box center [106, 190] width 129 height 11
drag, startPoint x: 68, startPoint y: 188, endPoint x: 1, endPoint y: 208, distance: 70.2
click at [5, 204] on div "Found Leads 0 [EMAIL_ADDRESS][DOMAIN_NAME] 0 Leads Selected New List CRM Send t…" at bounding box center [409, 347] width 819 height 412
drag, startPoint x: 126, startPoint y: 183, endPoint x: 21, endPoint y: 204, distance: 107.3
click at [21, 204] on div "Found Leads 0 [DOMAIN_NAME] 0 Leads Selected New List CRM Send to PSA Download …" at bounding box center [409, 347] width 819 height 412
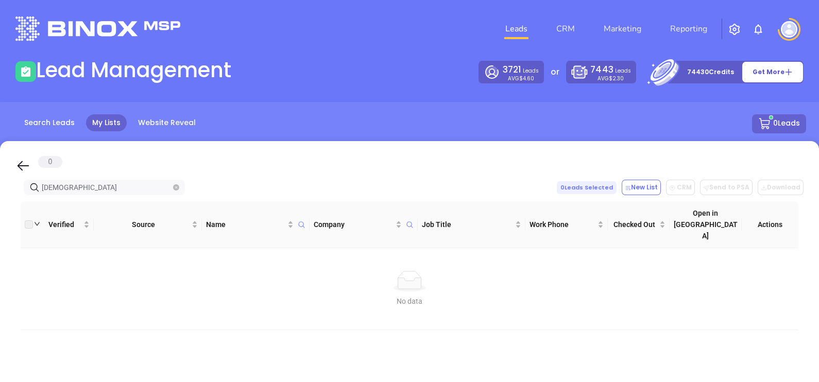
type input "[DEMOGRAPHIC_DATA]"
